Goal: Book appointment/travel/reservation

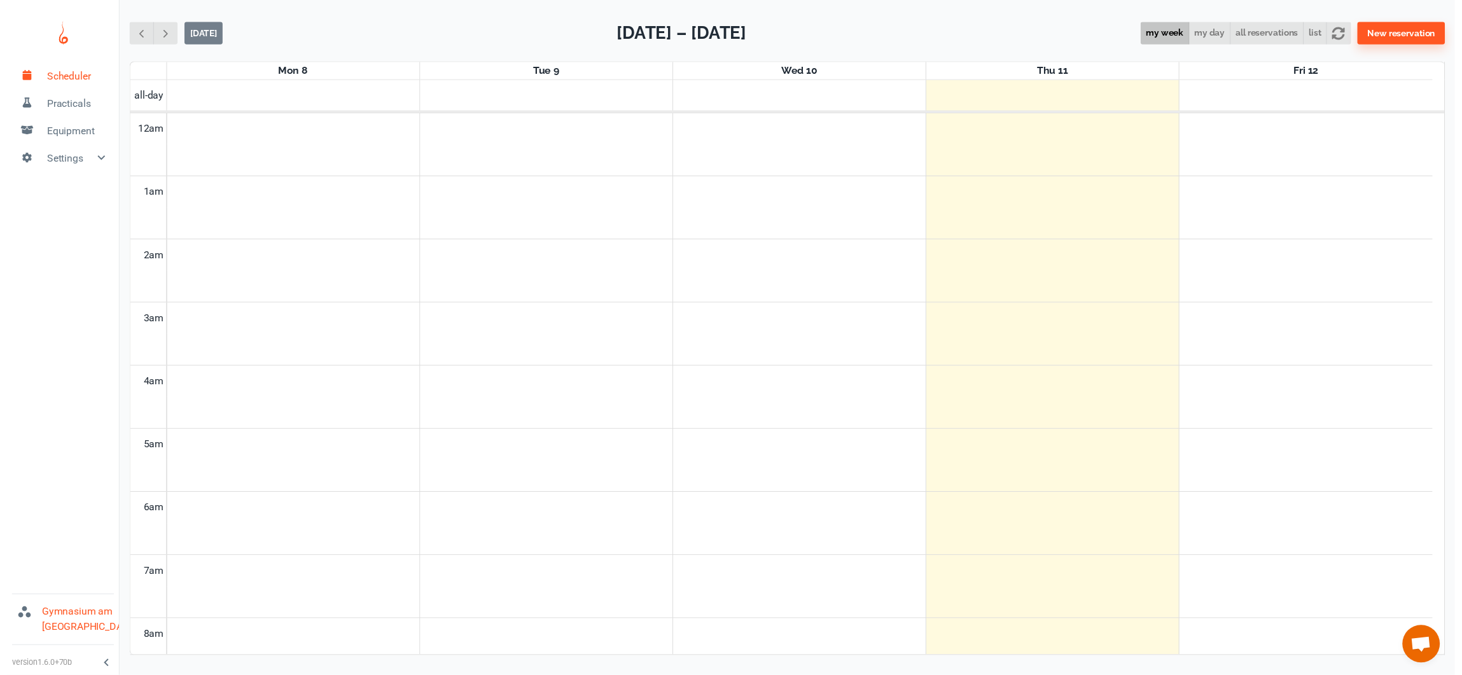
scroll to position [516, 0]
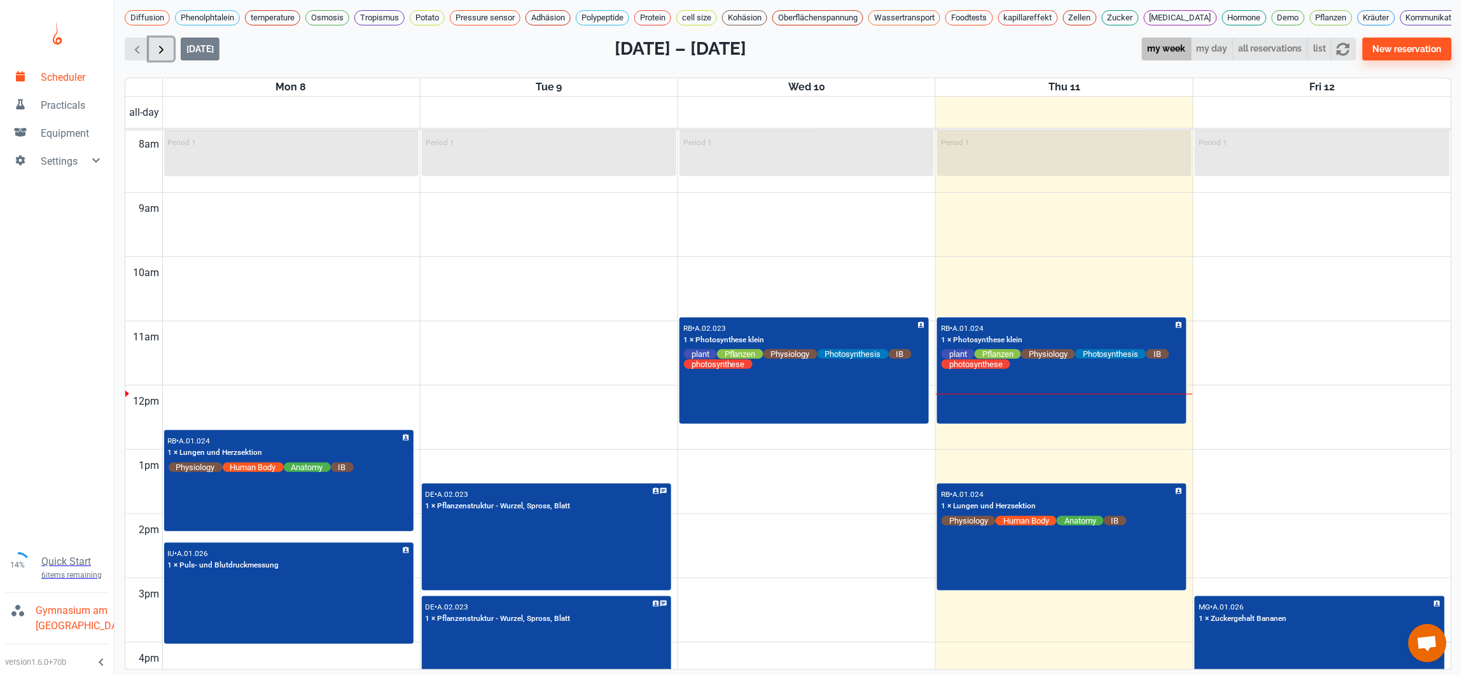
click at [166, 56] on span "button" at bounding box center [161, 49] width 13 height 13
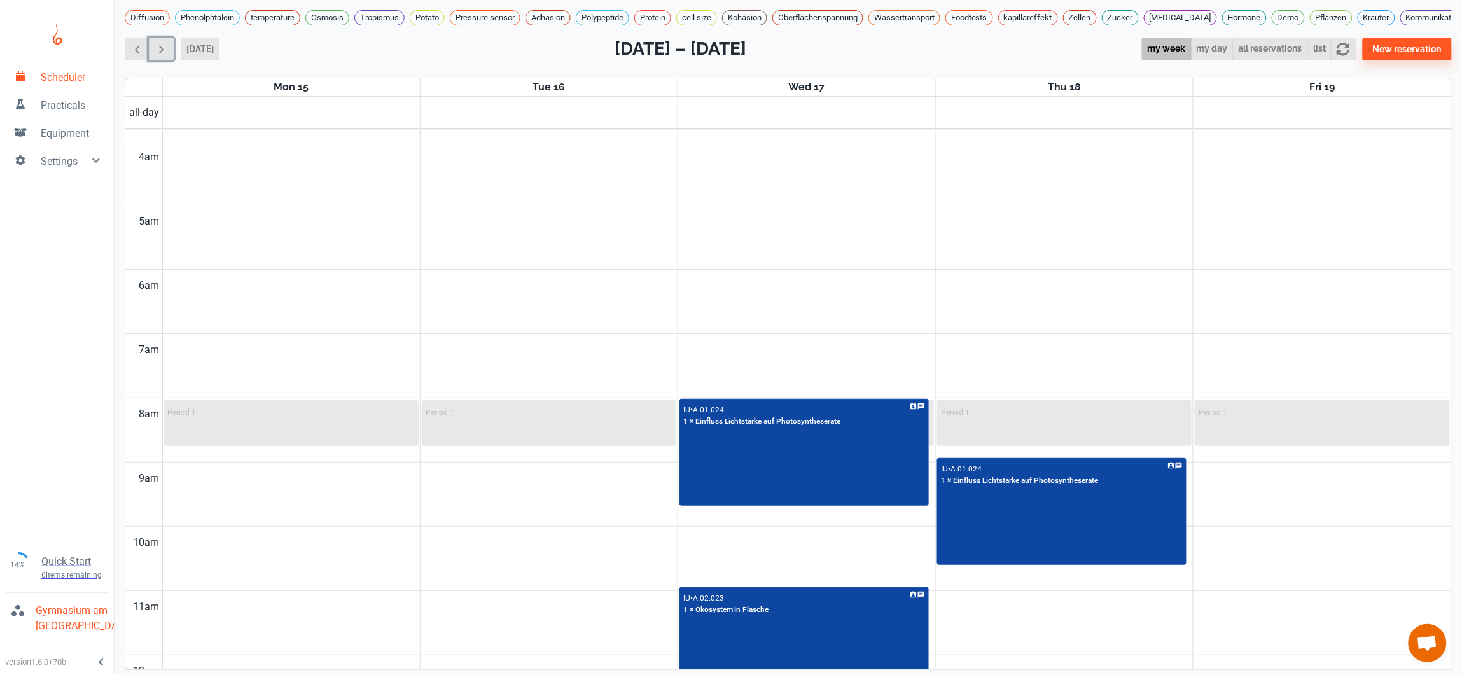
scroll to position [206, 0]
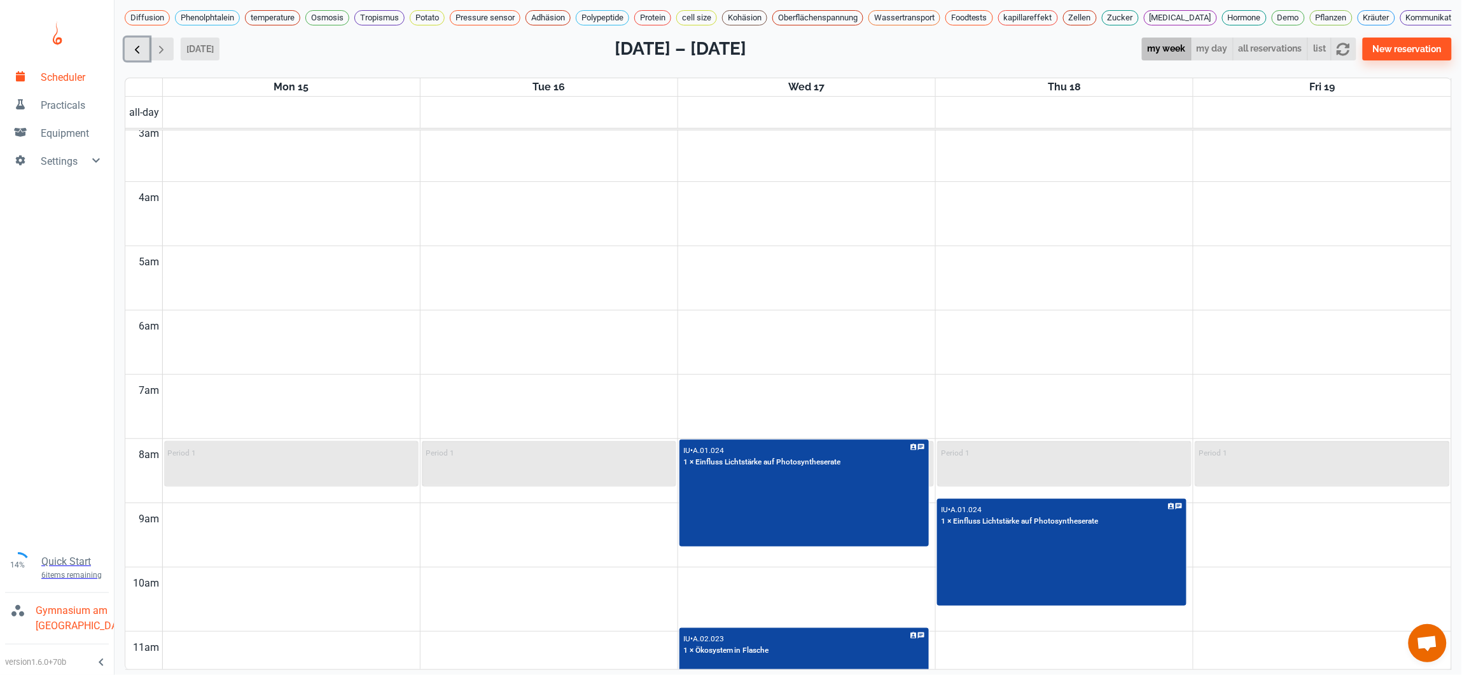
click at [138, 56] on span "button" at bounding box center [136, 49] width 13 height 13
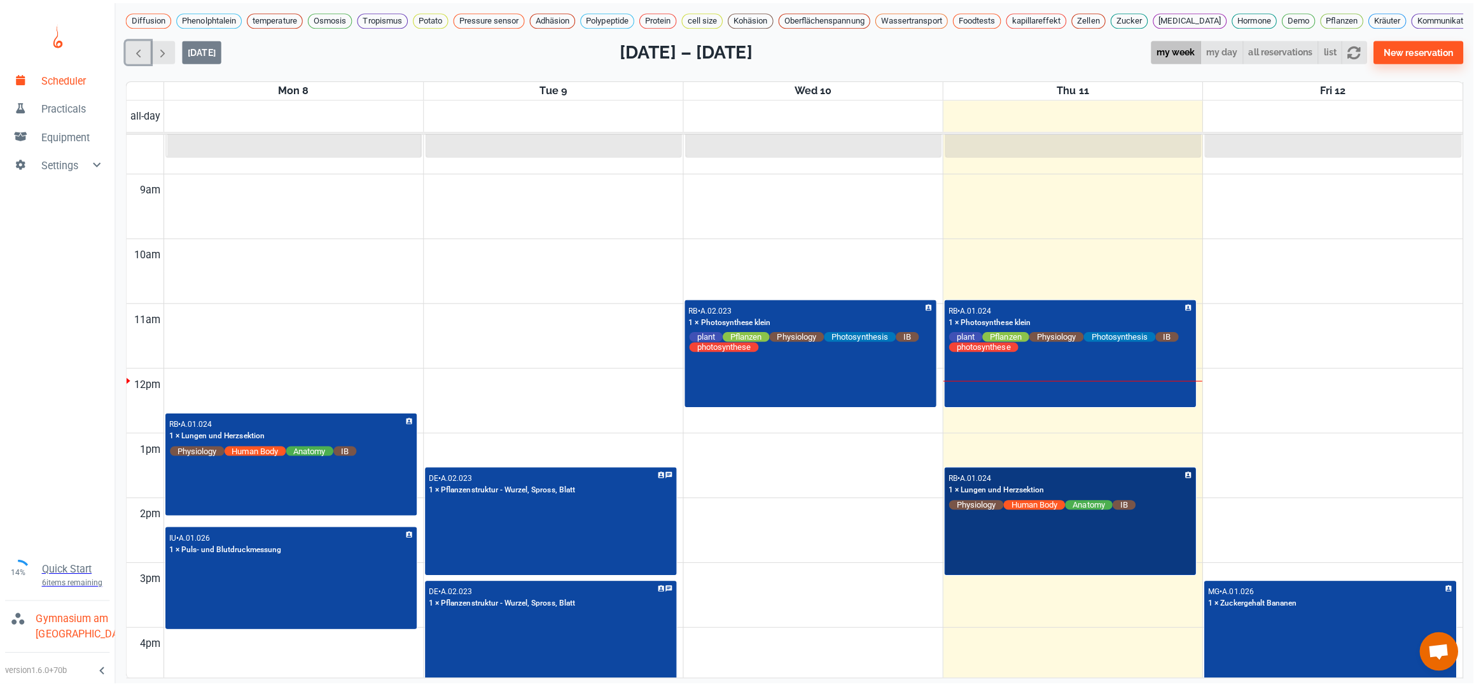
scroll to position [557, 0]
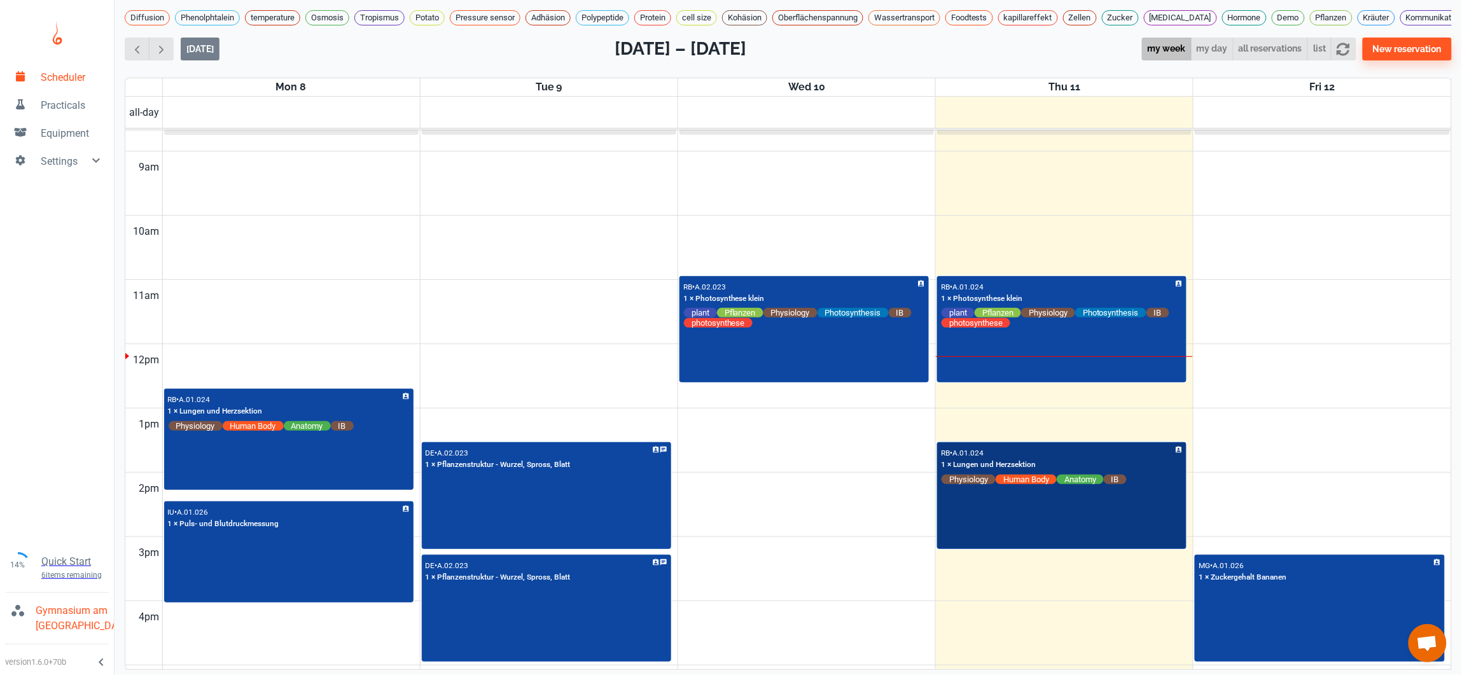
click at [1159, 512] on div "RB • A.01.024 1 × Lungen und Herzsektion Physiology Human Body Anatomy IB" at bounding box center [1062, 496] width 247 height 105
